Goal: Task Accomplishment & Management: Manage account settings

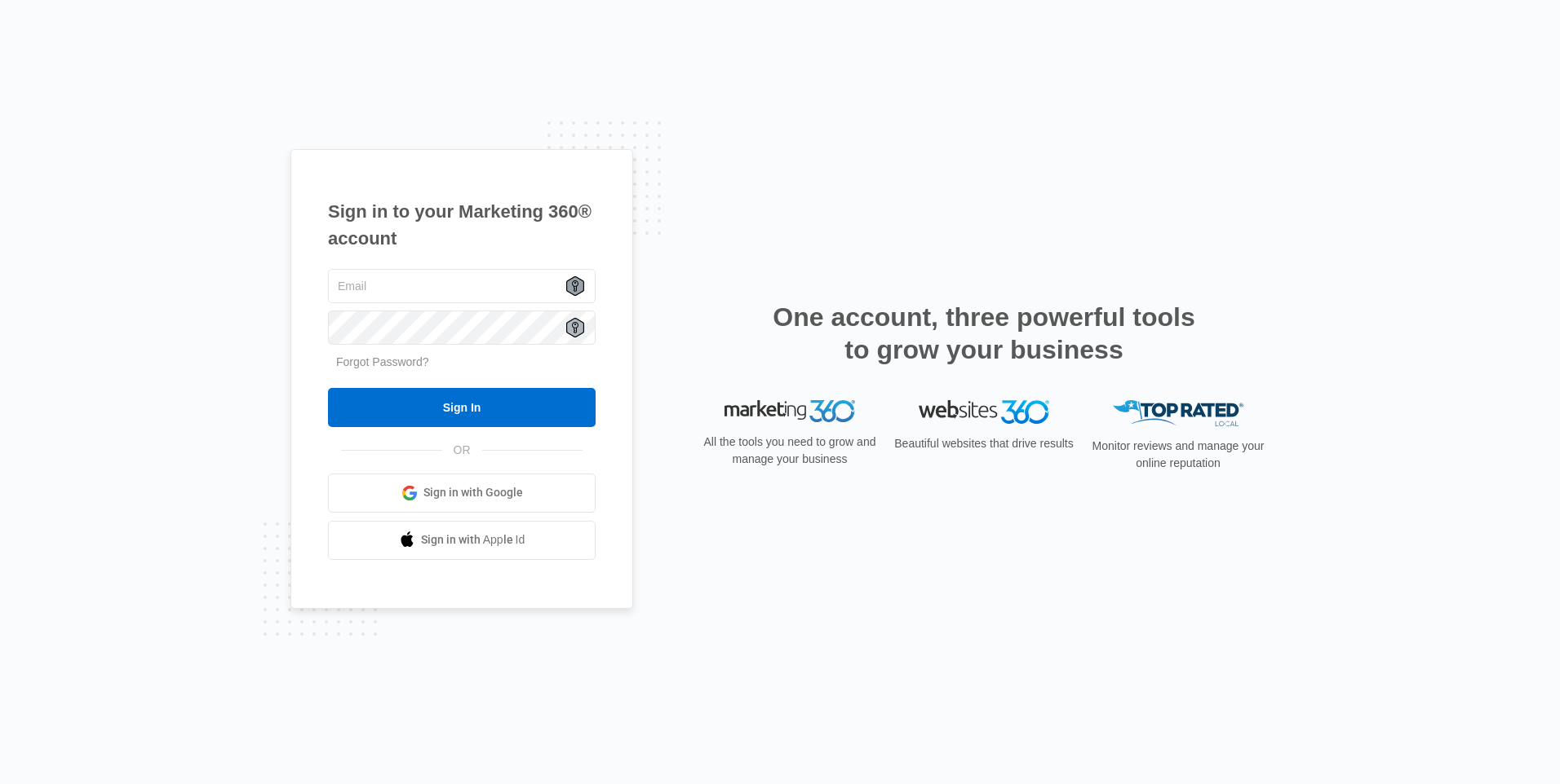
click at [572, 280] on icon at bounding box center [575, 286] width 18 height 20
type input "[EMAIL_ADDRESS][DOMAIN_NAME]"
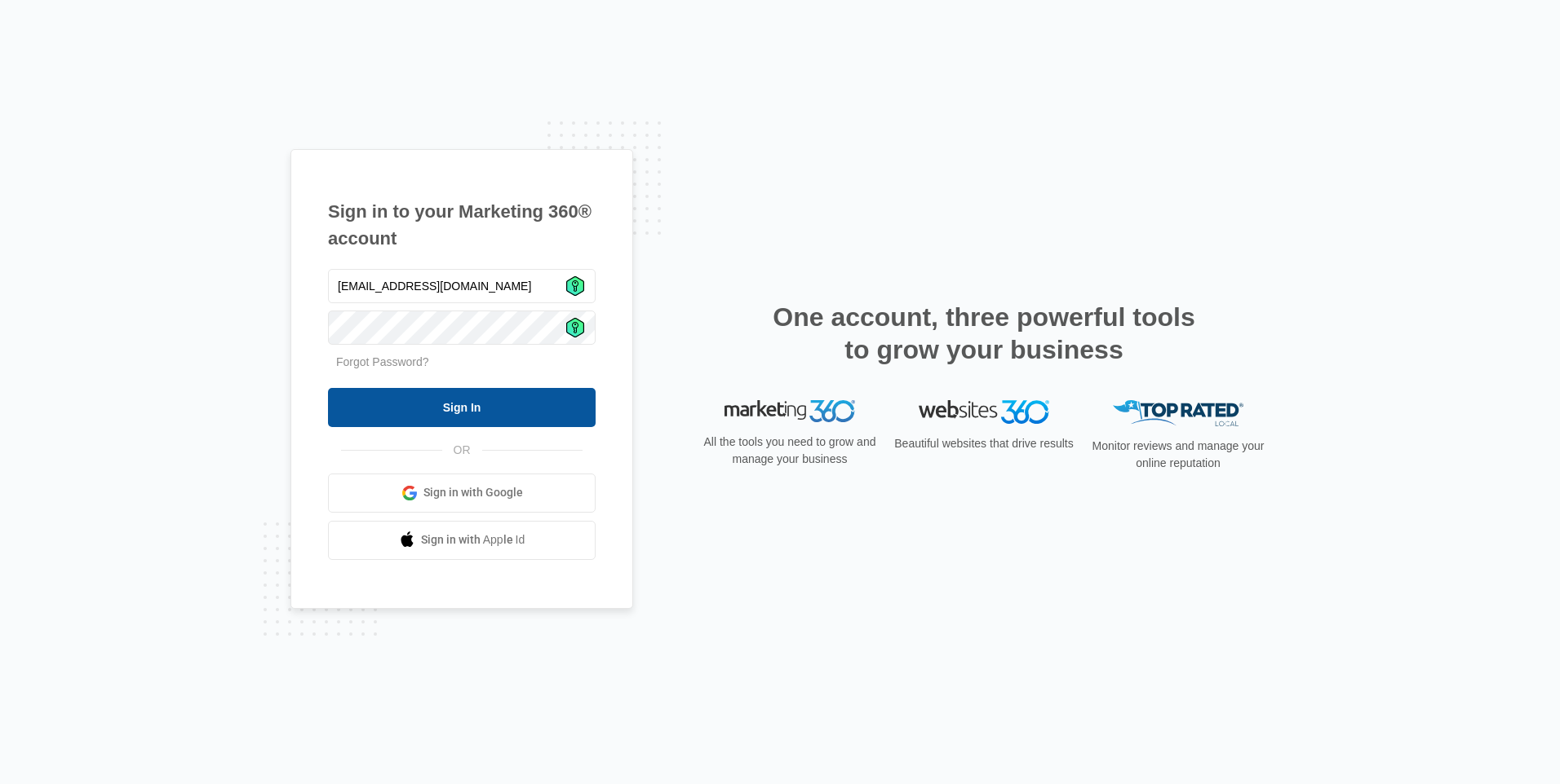
drag, startPoint x: 494, startPoint y: 401, endPoint x: 525, endPoint y: 411, distance: 32.6
click at [494, 401] on input "Sign In" at bounding box center [461, 408] width 268 height 39
